Goal: Transaction & Acquisition: Download file/media

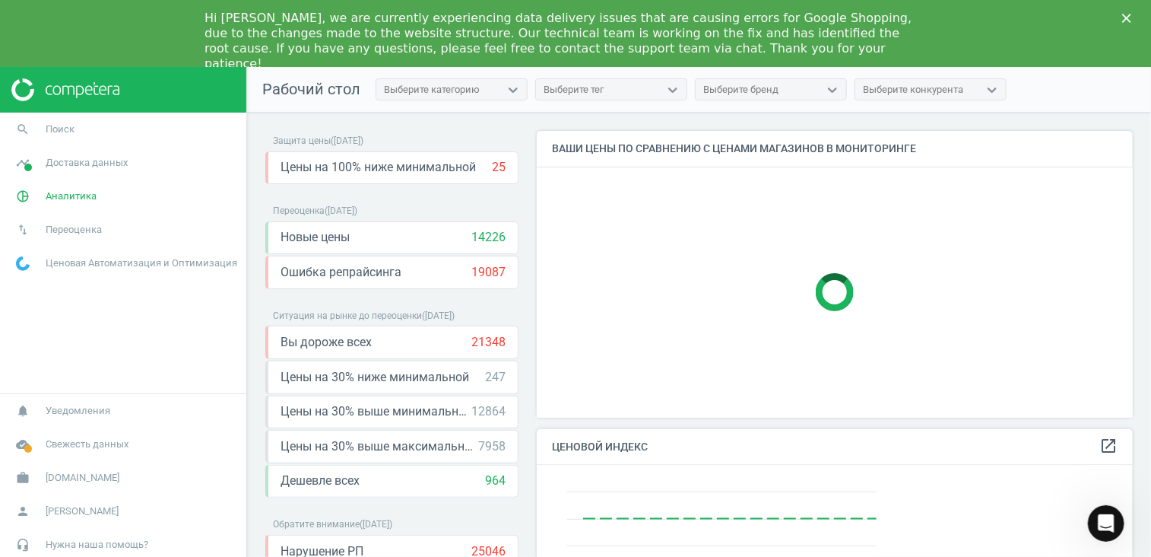
scroll to position [373, 608]
click at [83, 199] on span "Аналитика" at bounding box center [71, 196] width 51 height 14
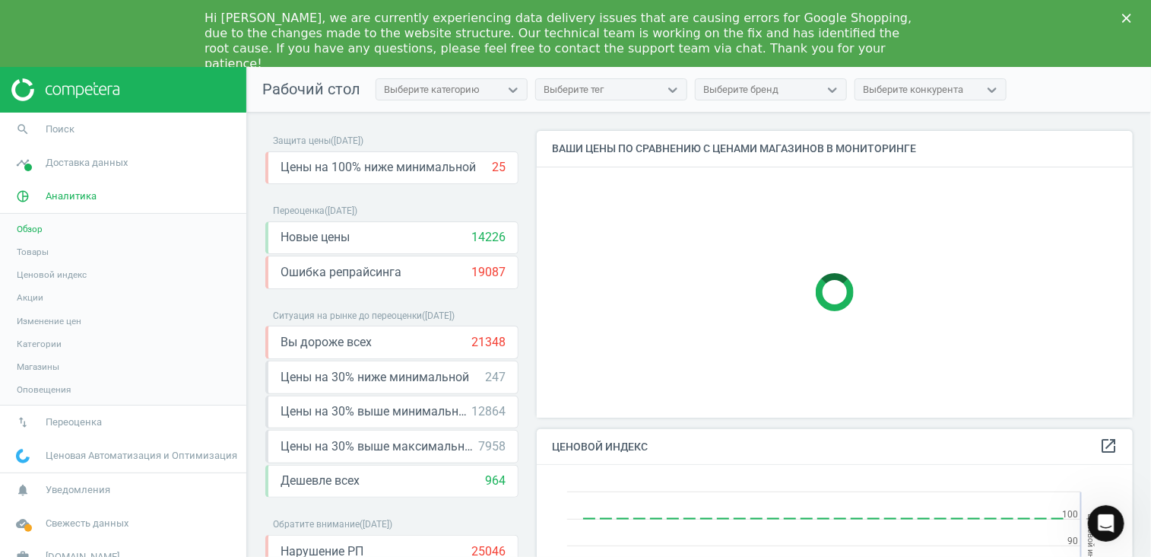
click at [43, 251] on span "Товары" at bounding box center [33, 252] width 32 height 12
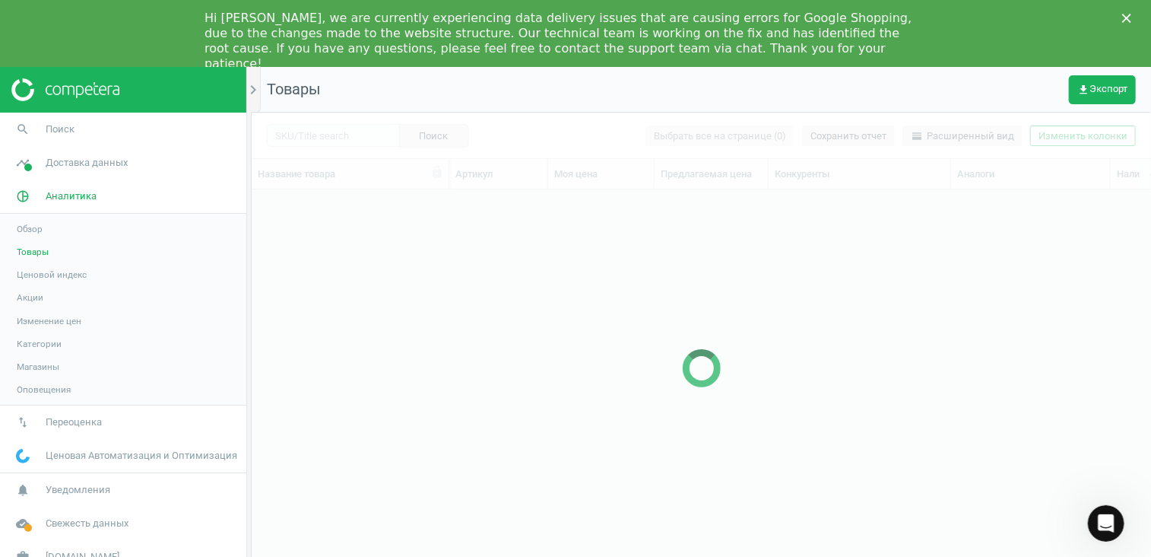
scroll to position [383, 888]
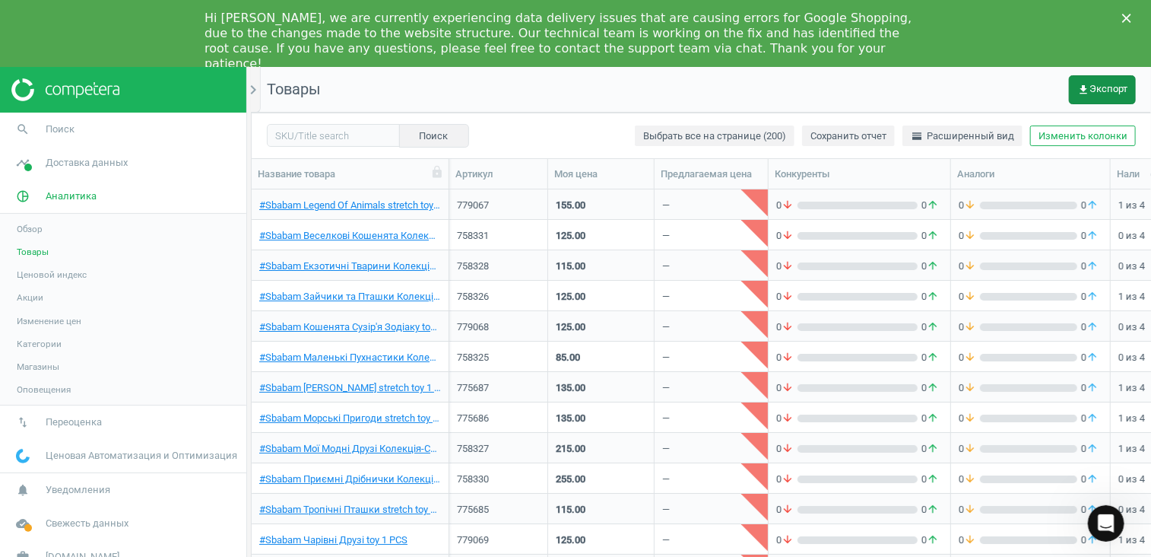
click at [857, 97] on button "get_app Экспорт" at bounding box center [1102, 89] width 67 height 29
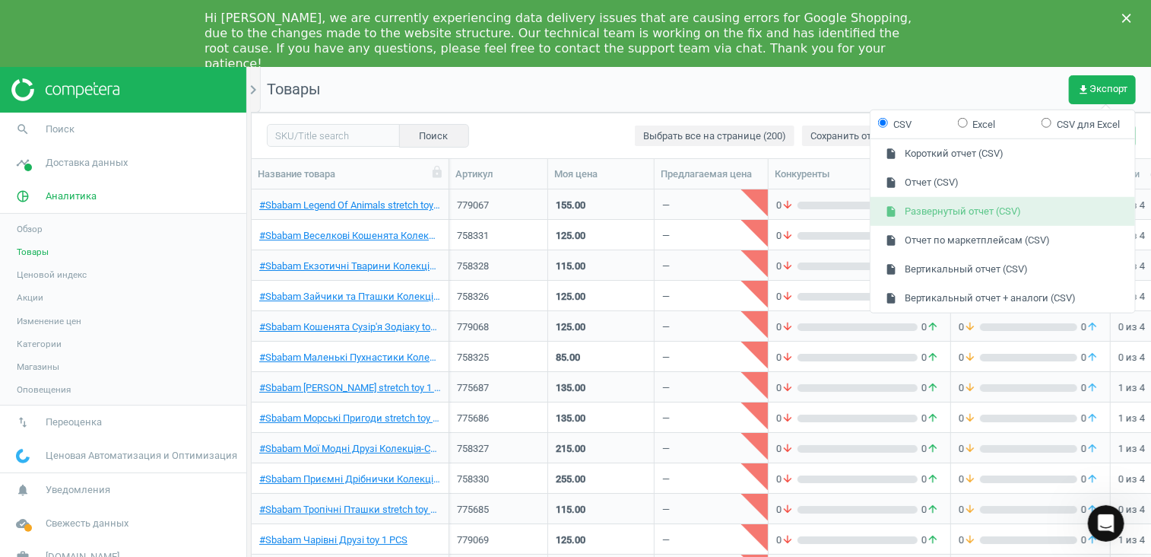
click at [857, 216] on button "insert_drive_file Развернутый отчет (CSV)" at bounding box center [1003, 211] width 265 height 29
